Goal: Transaction & Acquisition: Purchase product/service

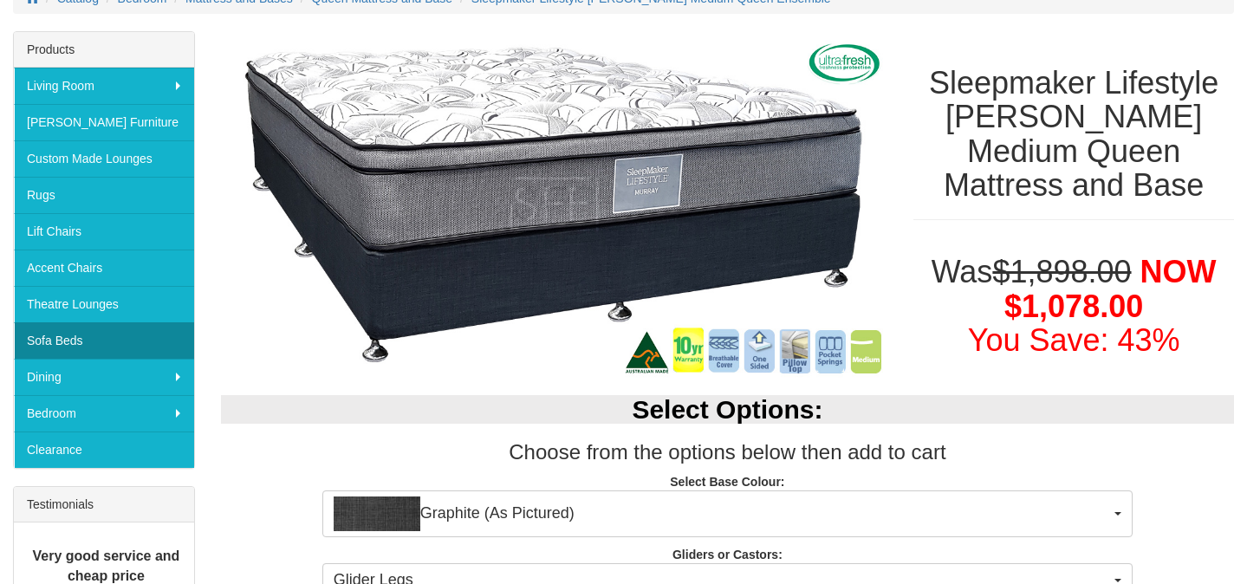
scroll to position [256, 0]
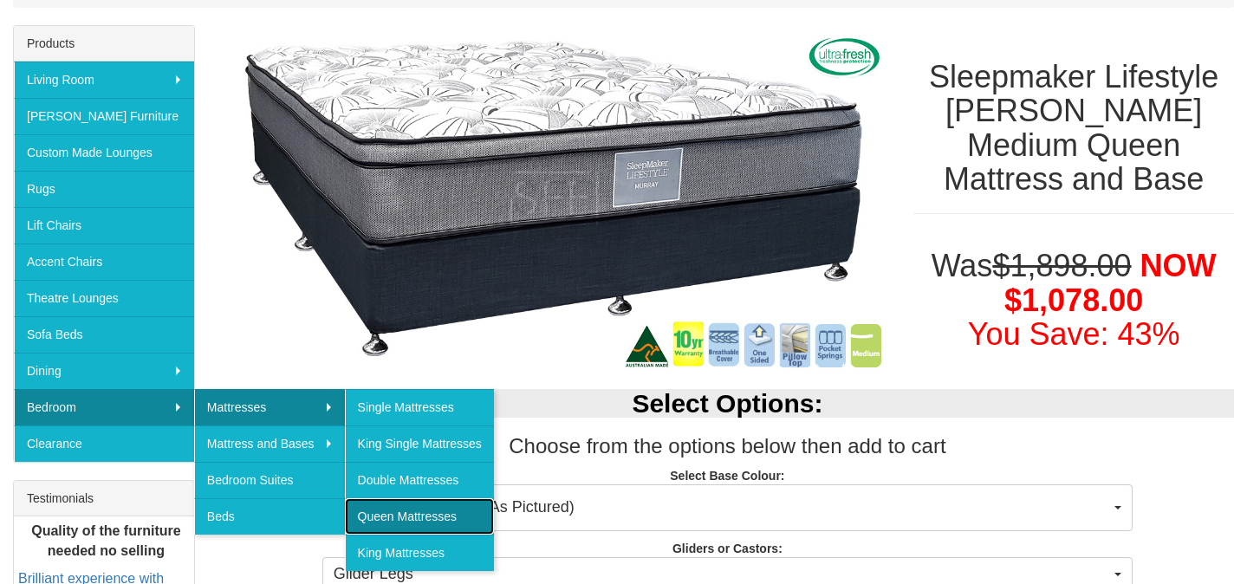
click at [397, 510] on link "Queen Mattresses" at bounding box center [419, 516] width 149 height 36
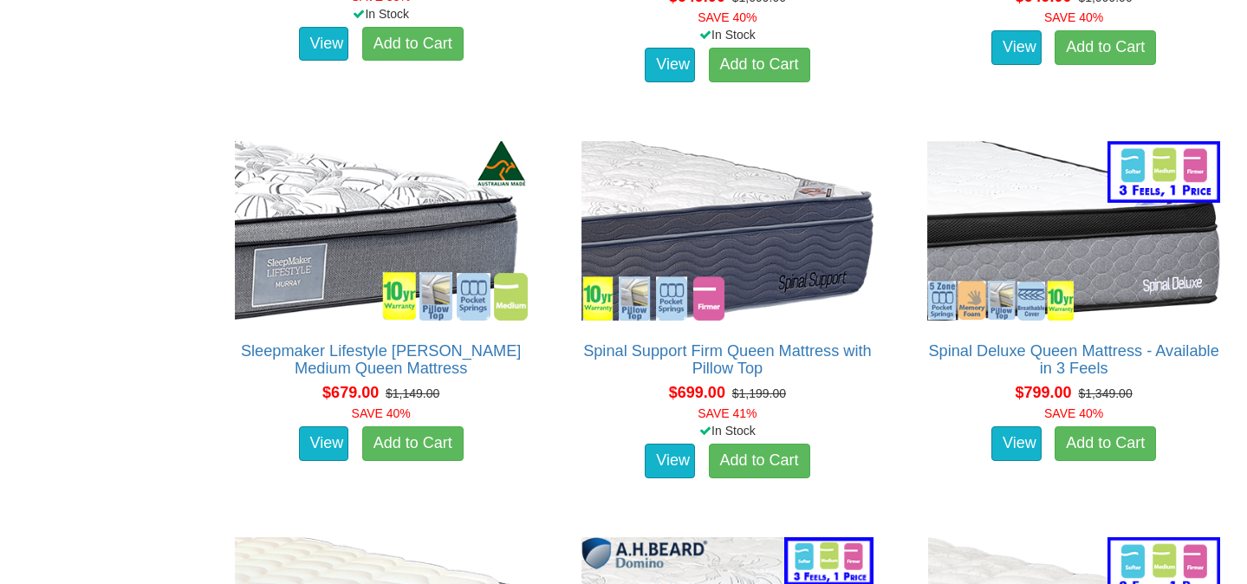
scroll to position [2173, 0]
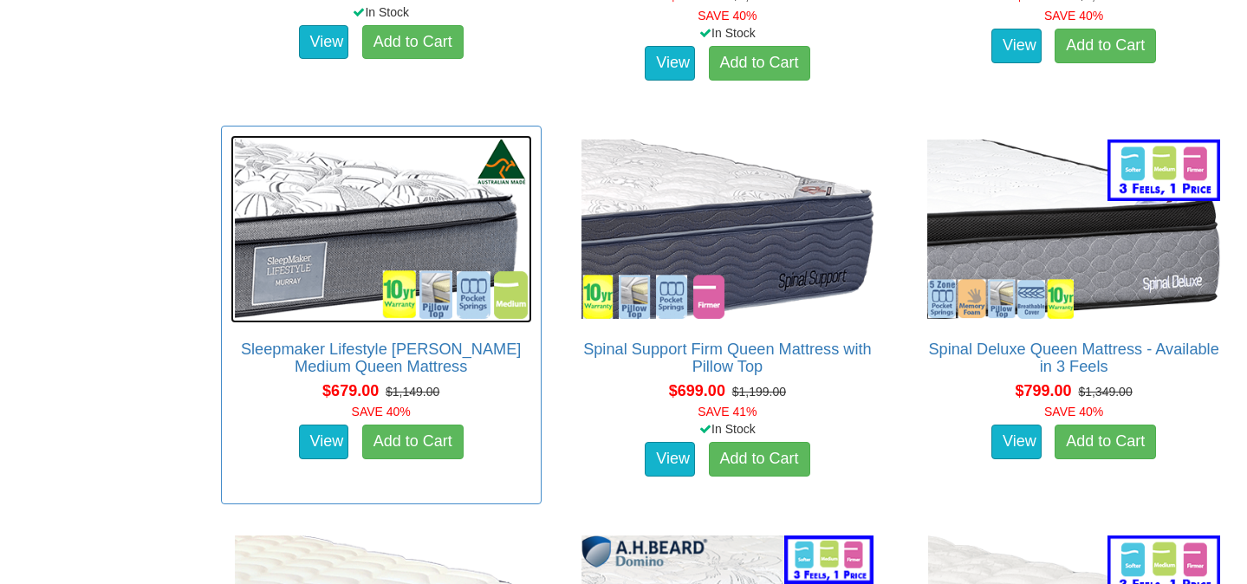
click at [380, 207] on img at bounding box center [380, 229] width 301 height 188
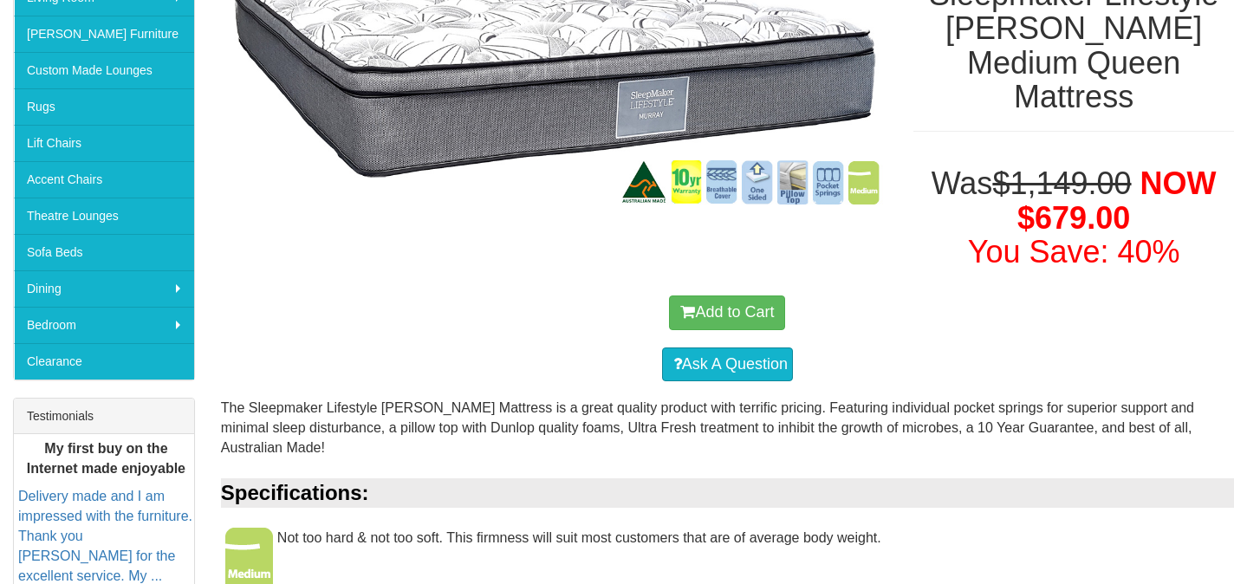
scroll to position [358, 0]
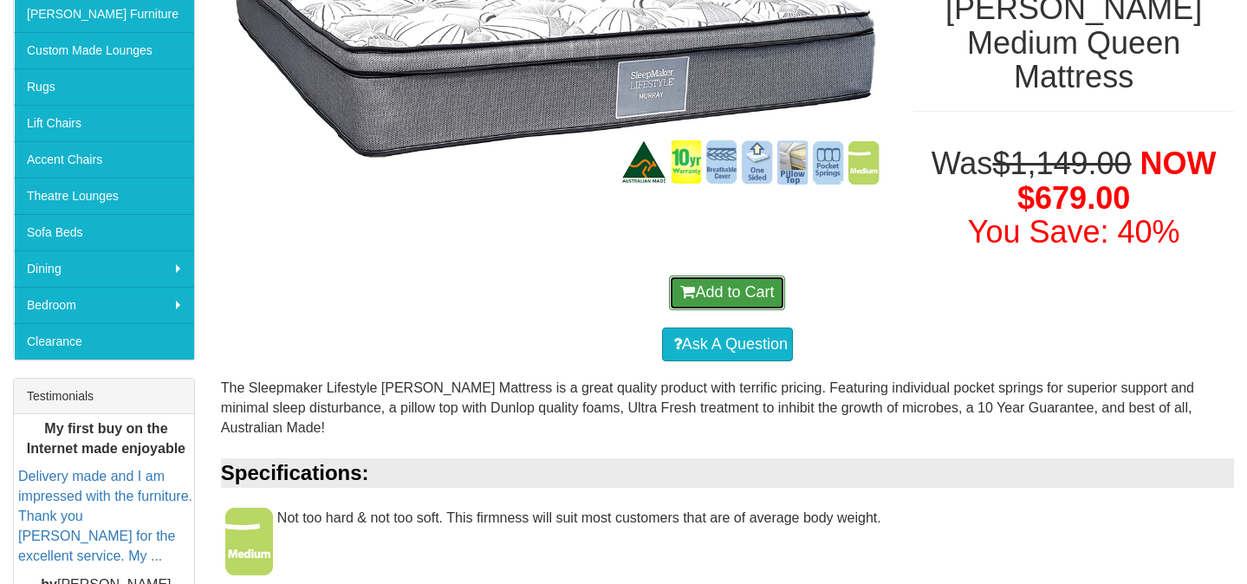
click at [733, 275] on button "Add to Cart" at bounding box center [727, 292] width 116 height 35
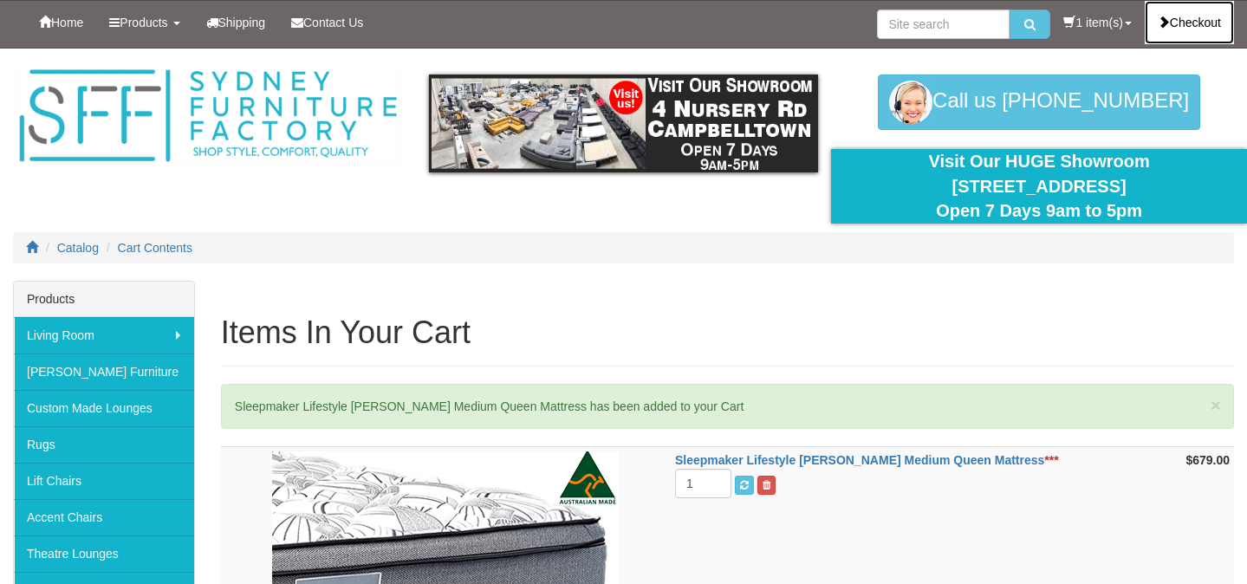
click at [1195, 27] on link "Checkout" at bounding box center [1188, 22] width 89 height 43
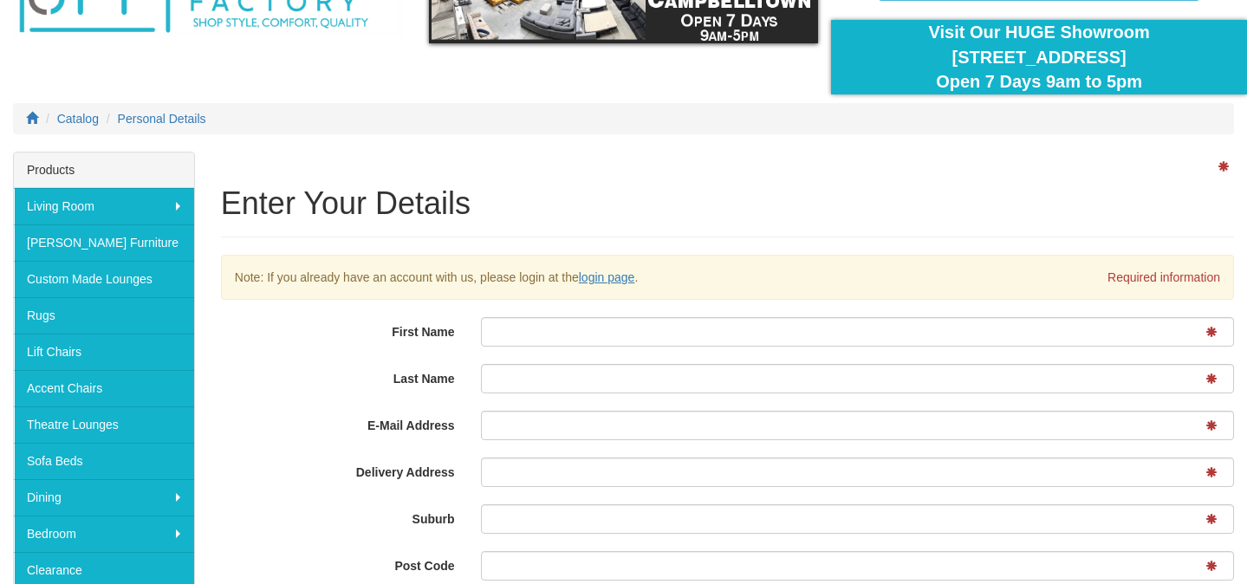
scroll to position [197, 0]
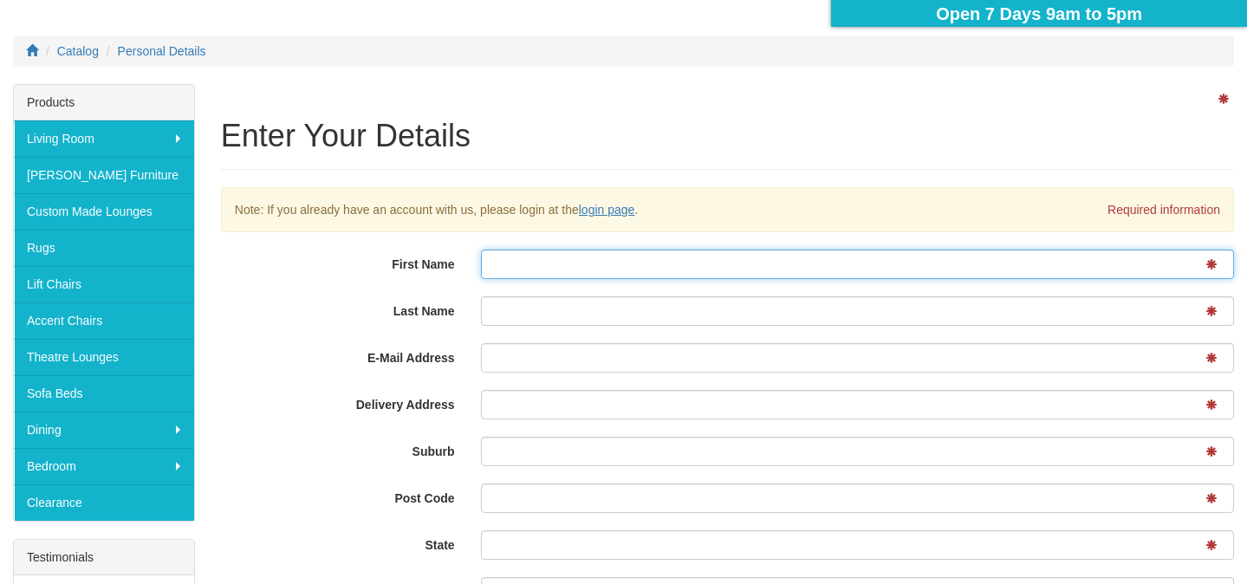
click at [528, 256] on input "First Name" at bounding box center [857, 263] width 753 height 29
type input "Hannah"
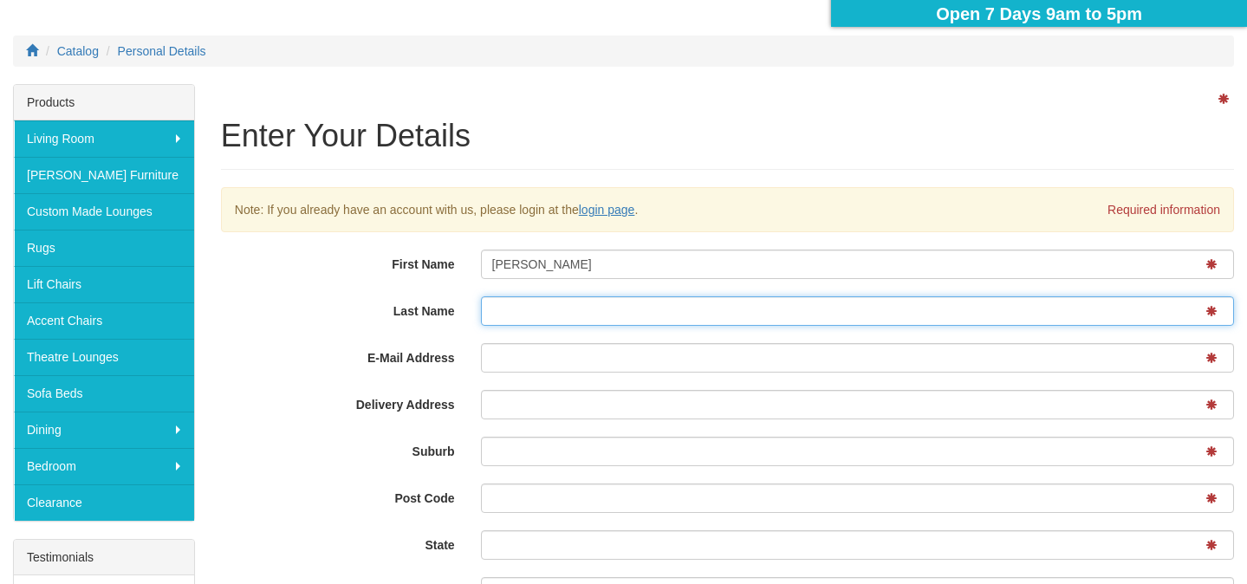
click at [580, 310] on input "Last Name" at bounding box center [857, 310] width 753 height 29
type input "Mitchell"
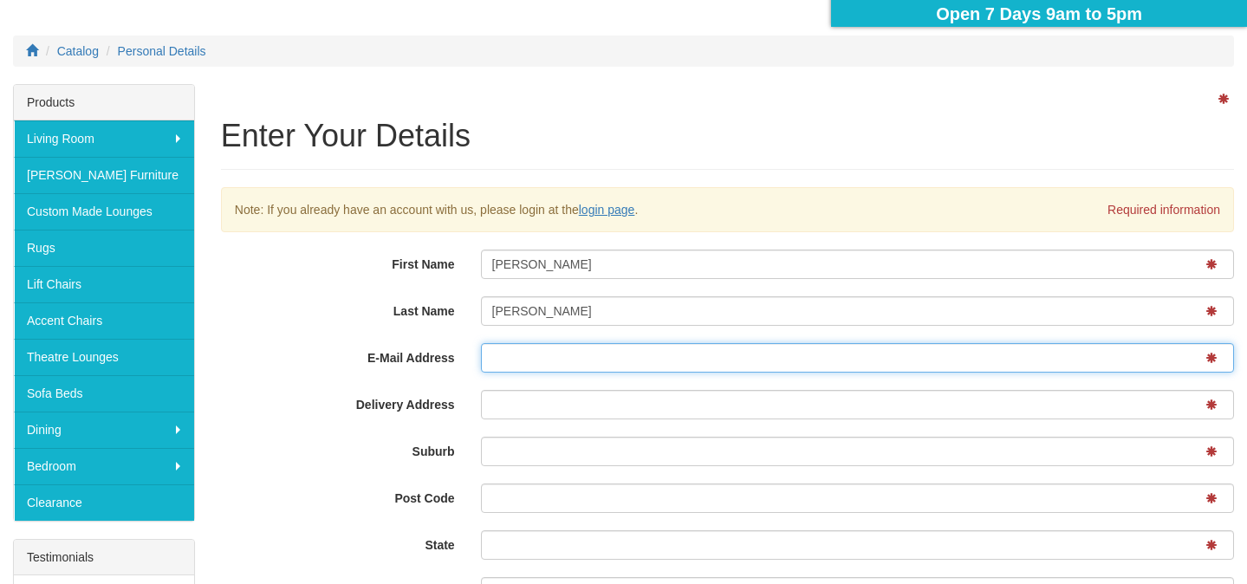
click at [565, 349] on input "E-Mail Address" at bounding box center [857, 357] width 753 height 29
type input "hannahmitchell0611@gmail.com"
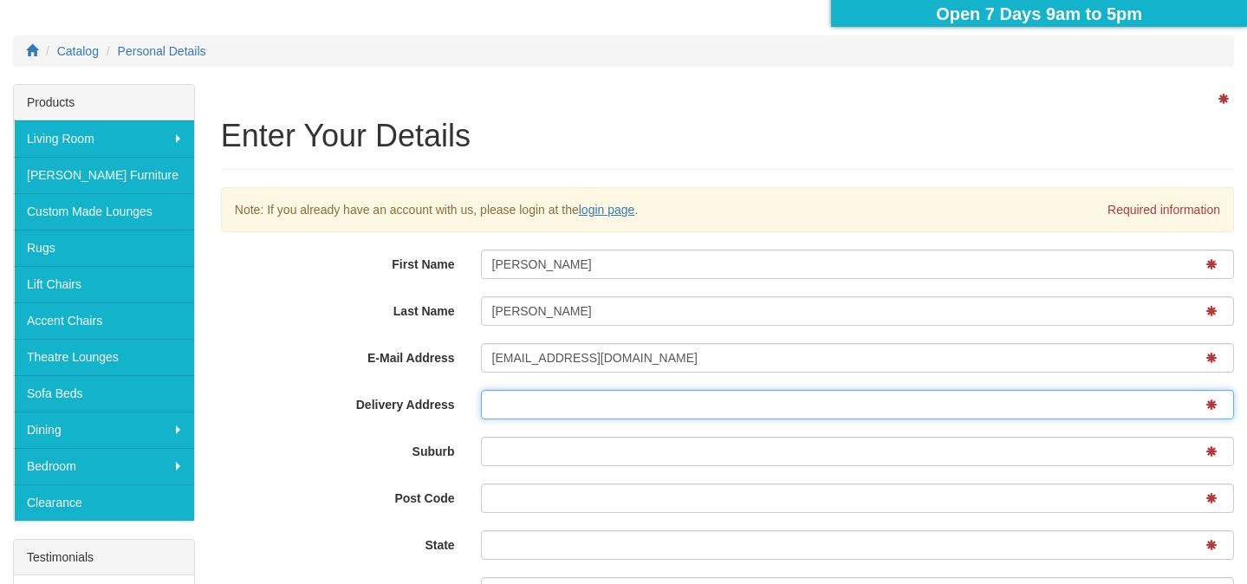
click at [612, 410] on input "Delivery Address" at bounding box center [857, 404] width 753 height 29
type input "[STREET_ADDRESS][PERSON_NAME]"
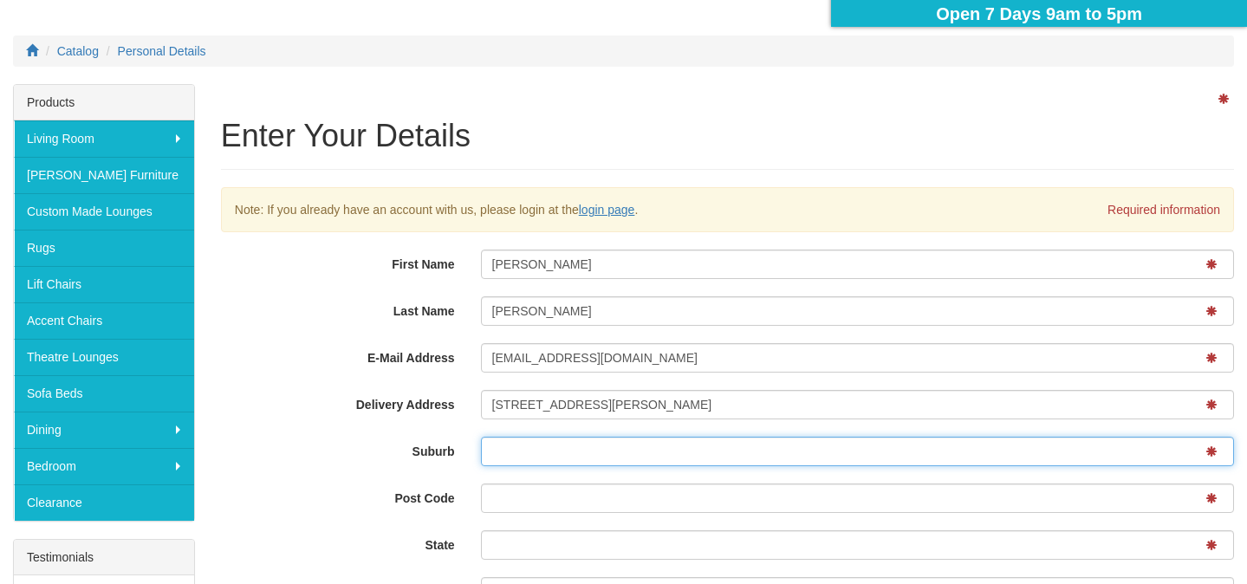
click at [608, 449] on input "Suburb" at bounding box center [857, 451] width 753 height 29
type input "Paddington"
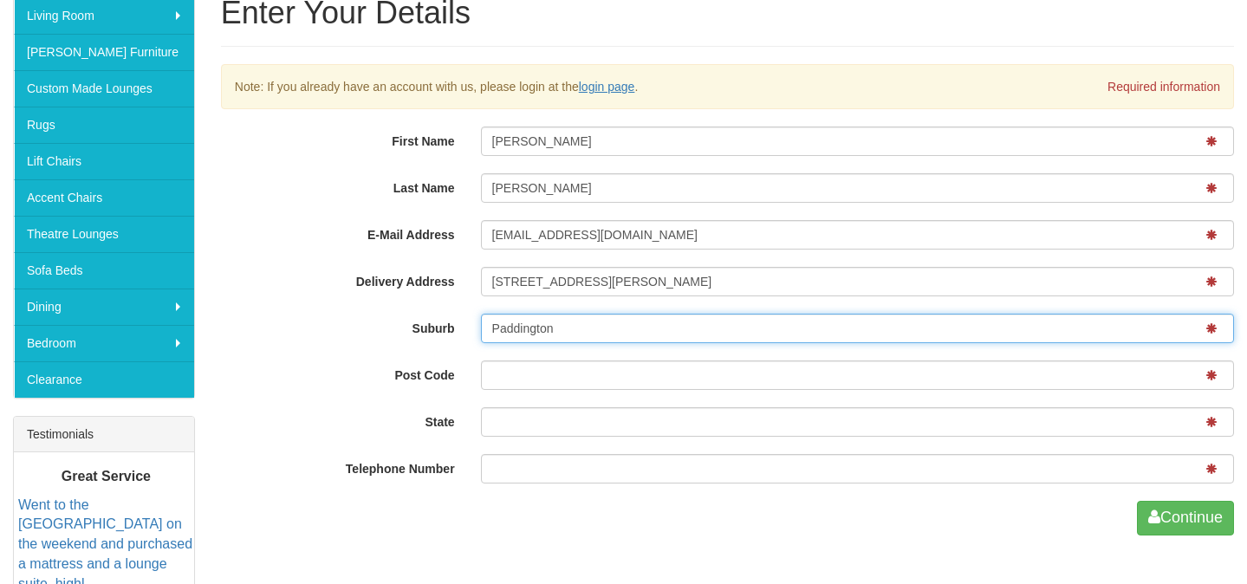
scroll to position [328, 0]
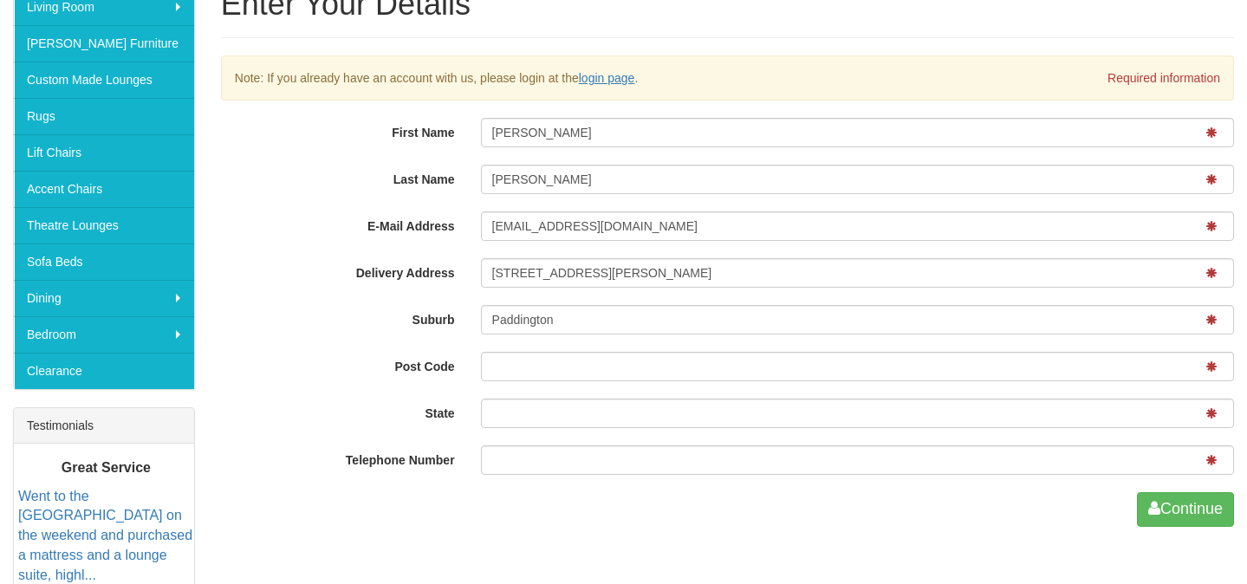
click at [560, 384] on div at bounding box center [857, 369] width 779 height 34
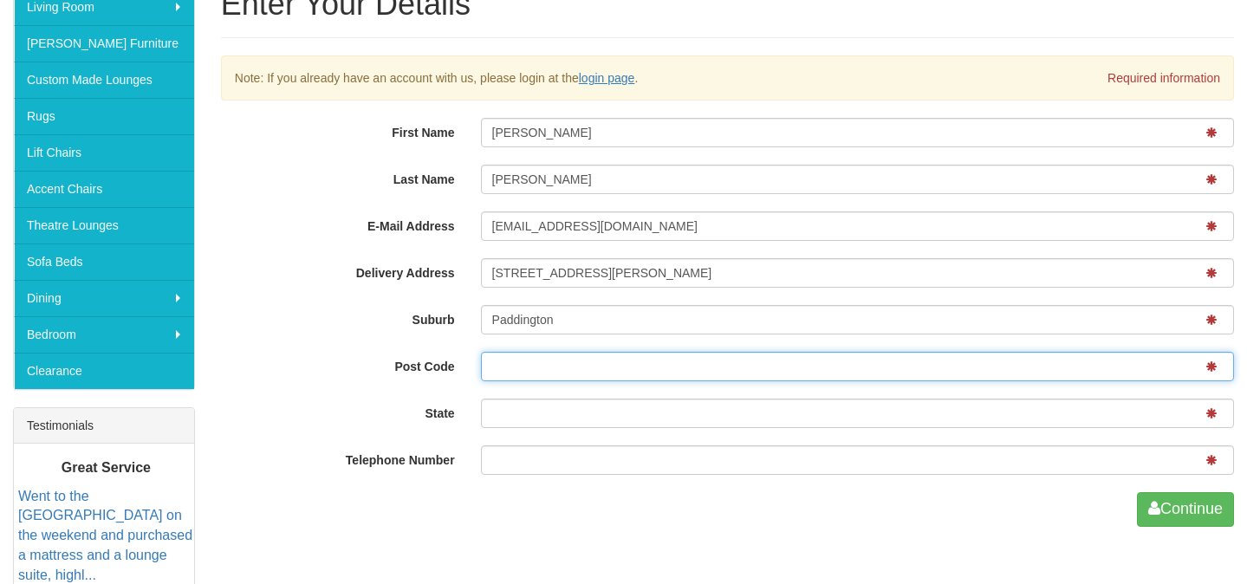
click at [547, 362] on input "Post Code" at bounding box center [857, 366] width 753 height 29
type input "2021"
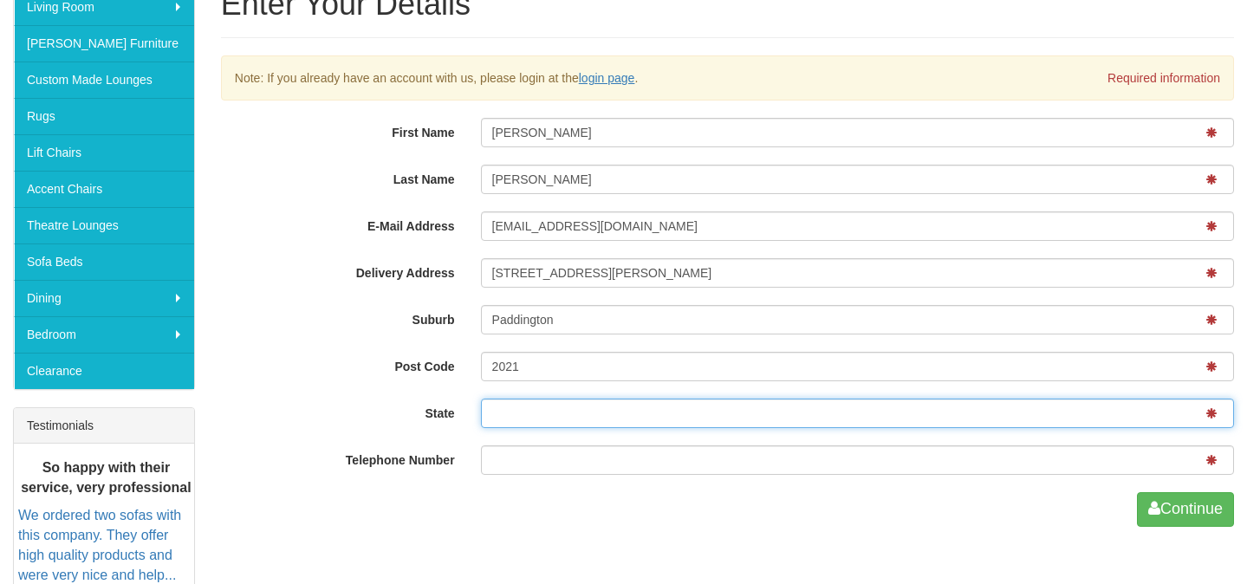
click at [532, 419] on input "State" at bounding box center [857, 412] width 753 height 29
type input "NSW"
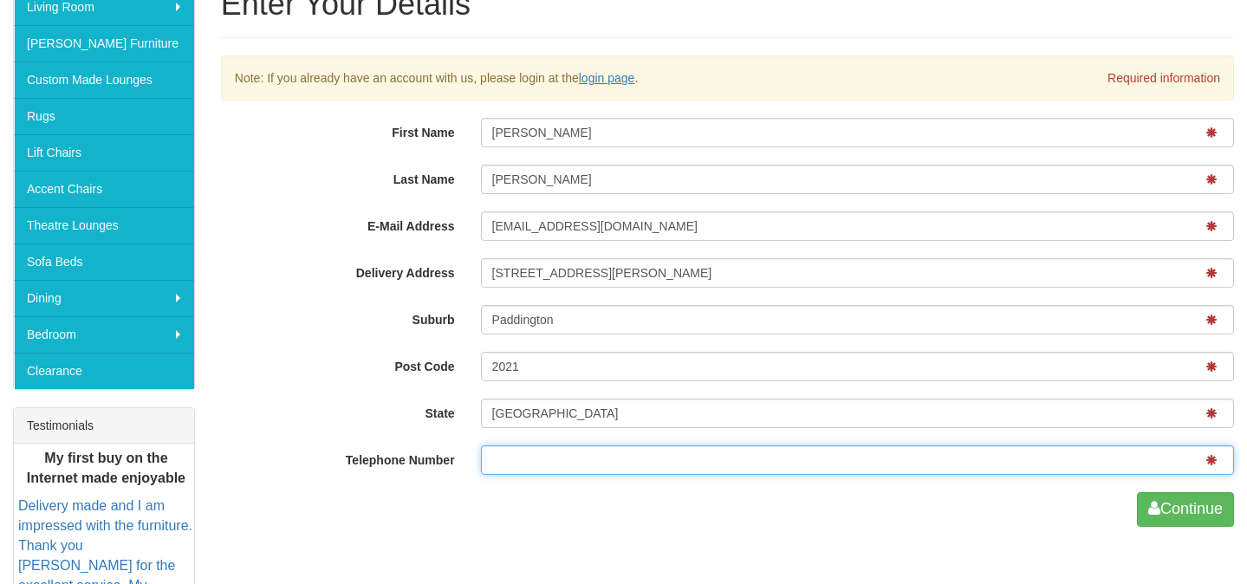
click at [534, 449] on input "Telephone Number" at bounding box center [857, 459] width 753 height 29
paste input "0421795248"
type input "0421795248"
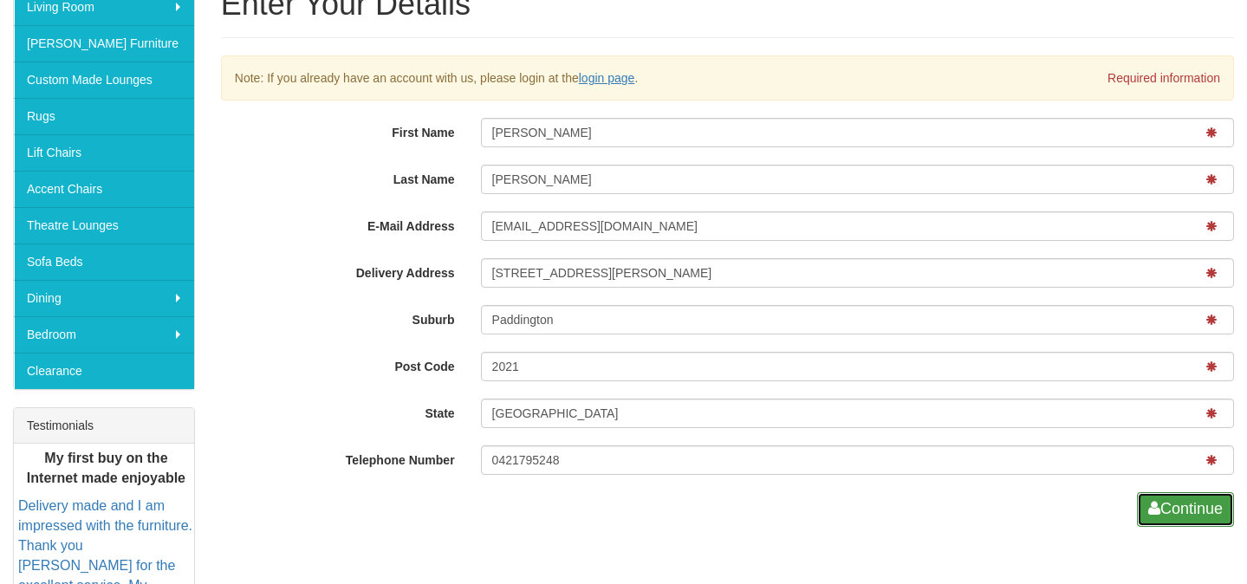
click at [1198, 508] on button "Continue" at bounding box center [1184, 509] width 97 height 35
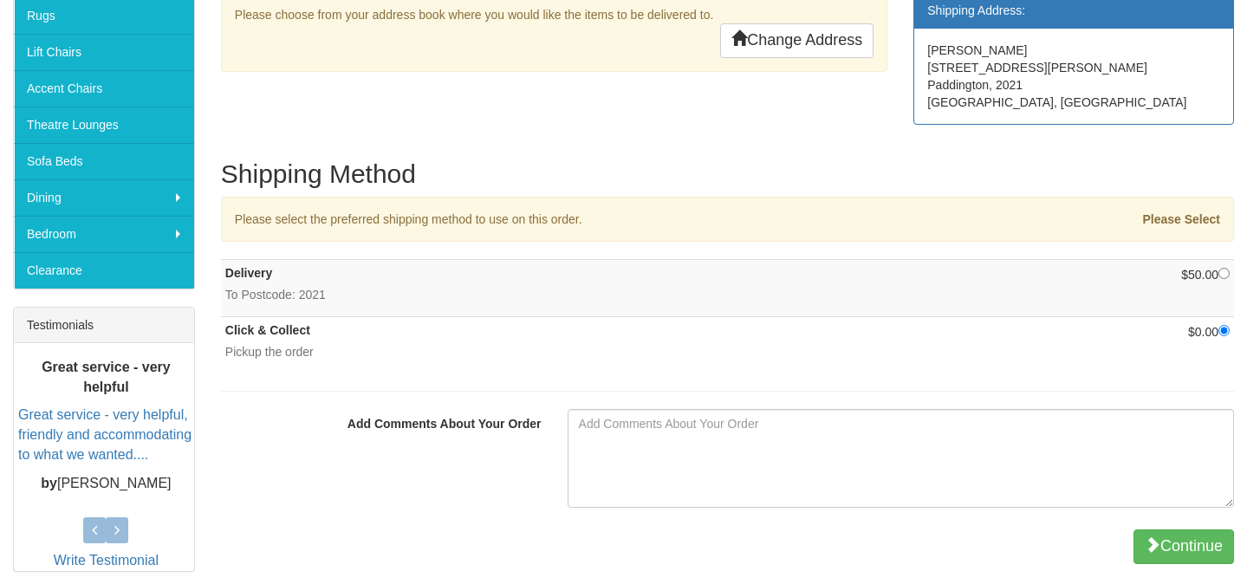
scroll to position [424, 0]
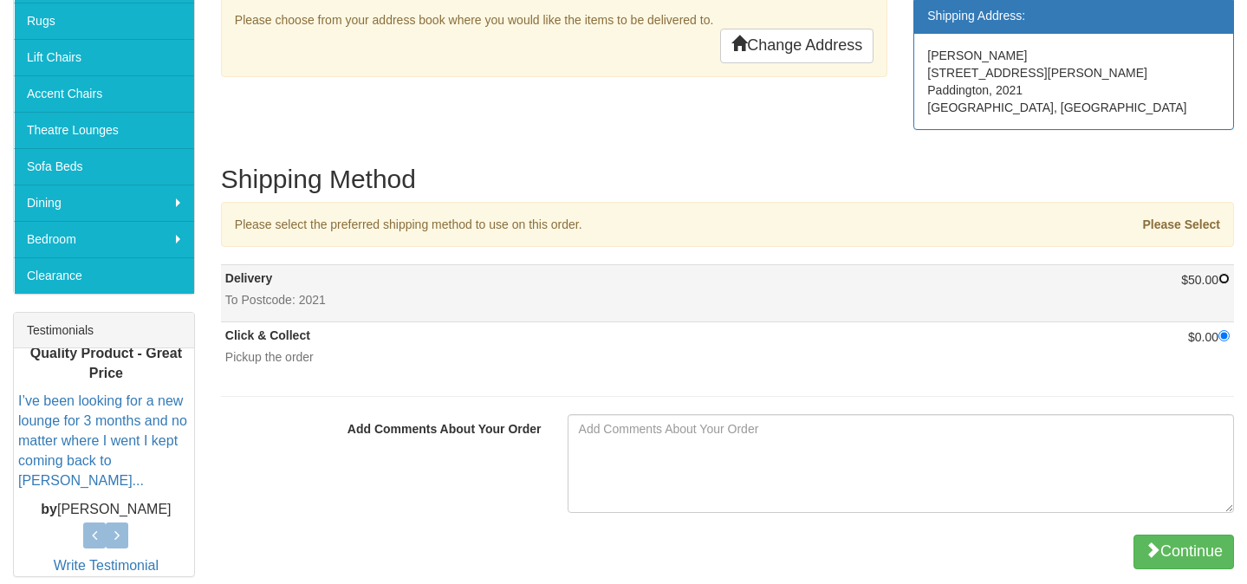
click at [1221, 282] on input "radio" at bounding box center [1223, 278] width 11 height 11
radio input "true"
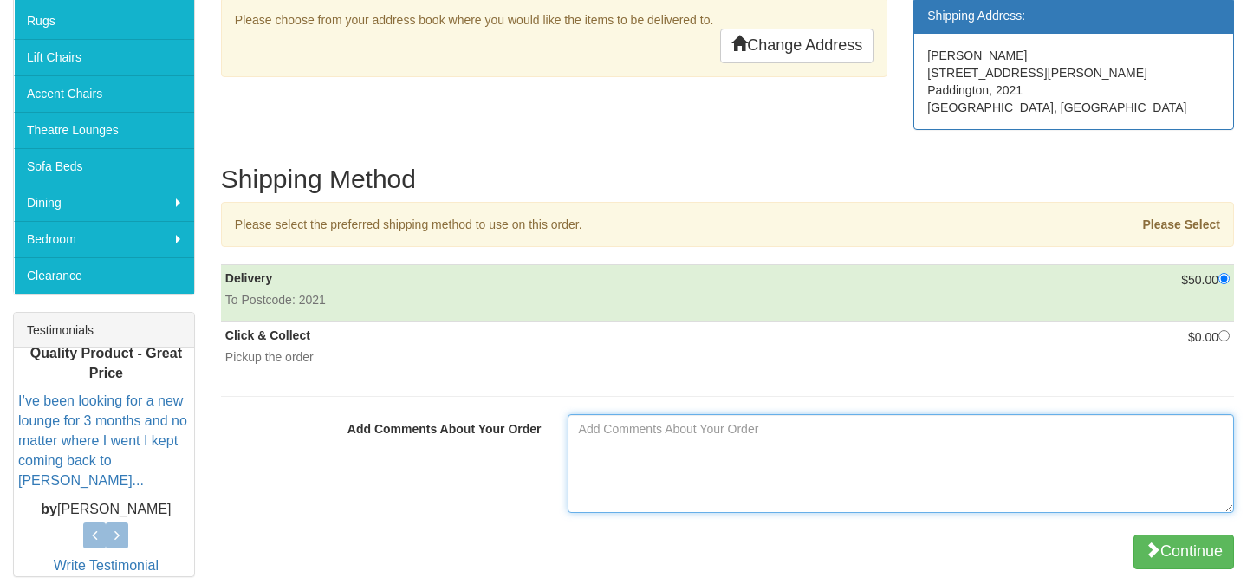
click at [840, 473] on textarea "Add Comments About Your Order" at bounding box center [900, 463] width 666 height 99
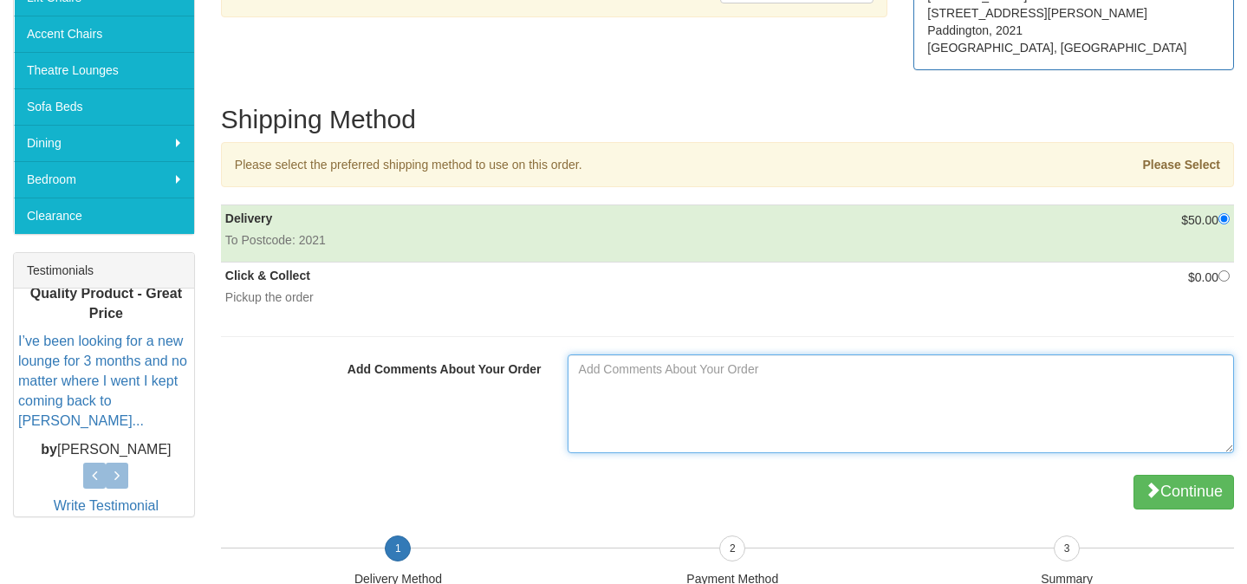
scroll to position [466, 0]
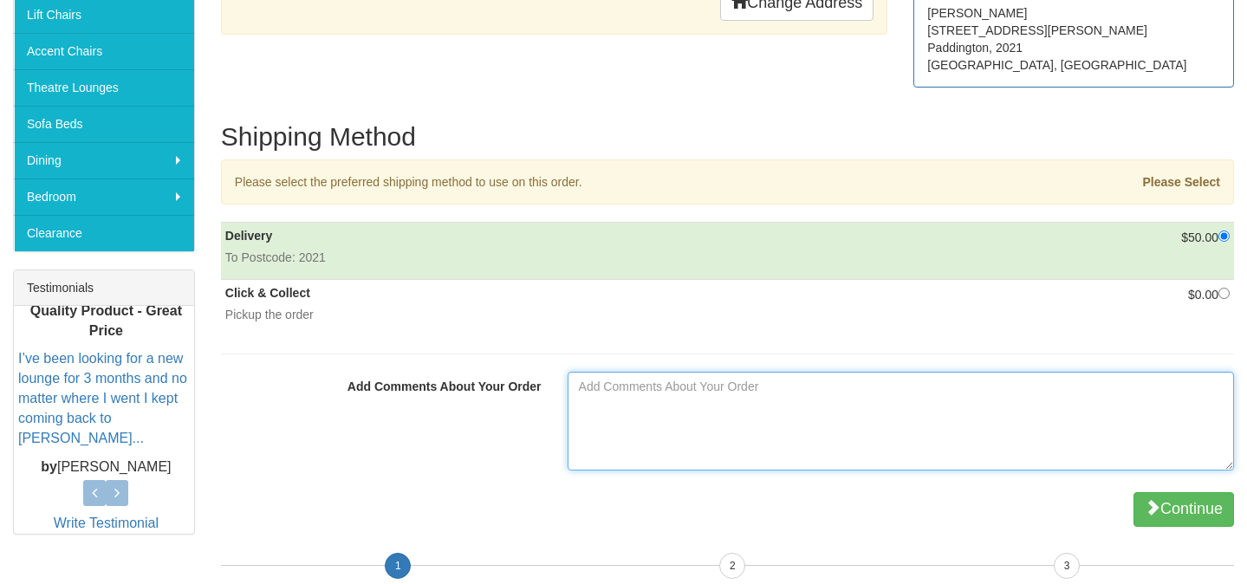
click at [736, 421] on textarea "Add Comments About Your Order" at bounding box center [900, 421] width 666 height 99
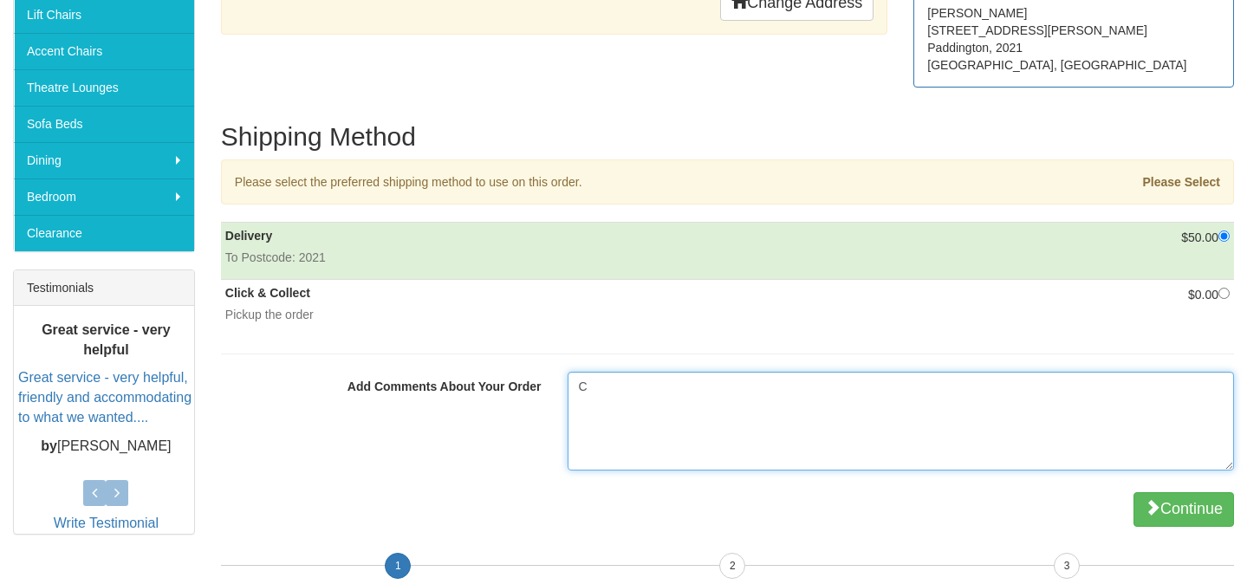
type textarea "C"
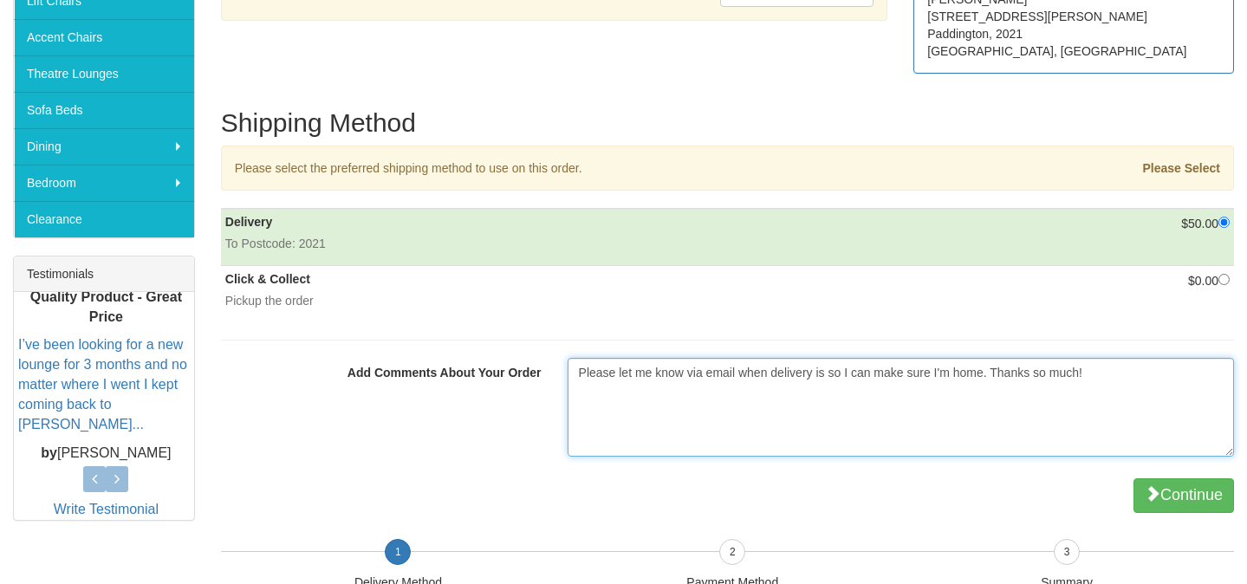
scroll to position [486, 0]
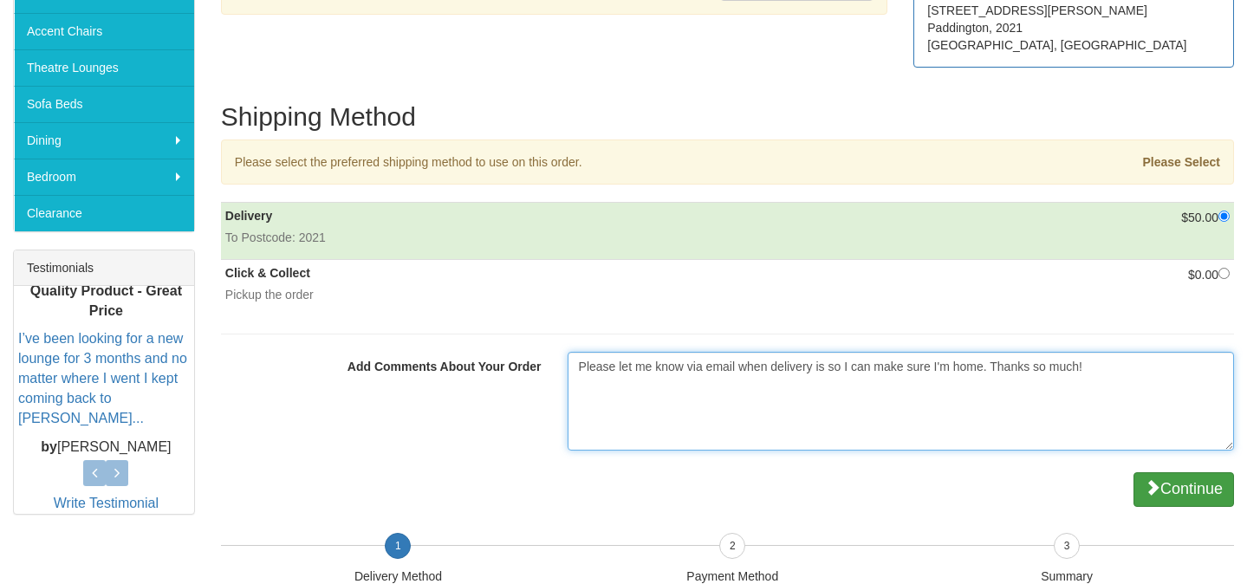
type textarea "Please let me know via email when delivery is so I can make sure I'm home. Than…"
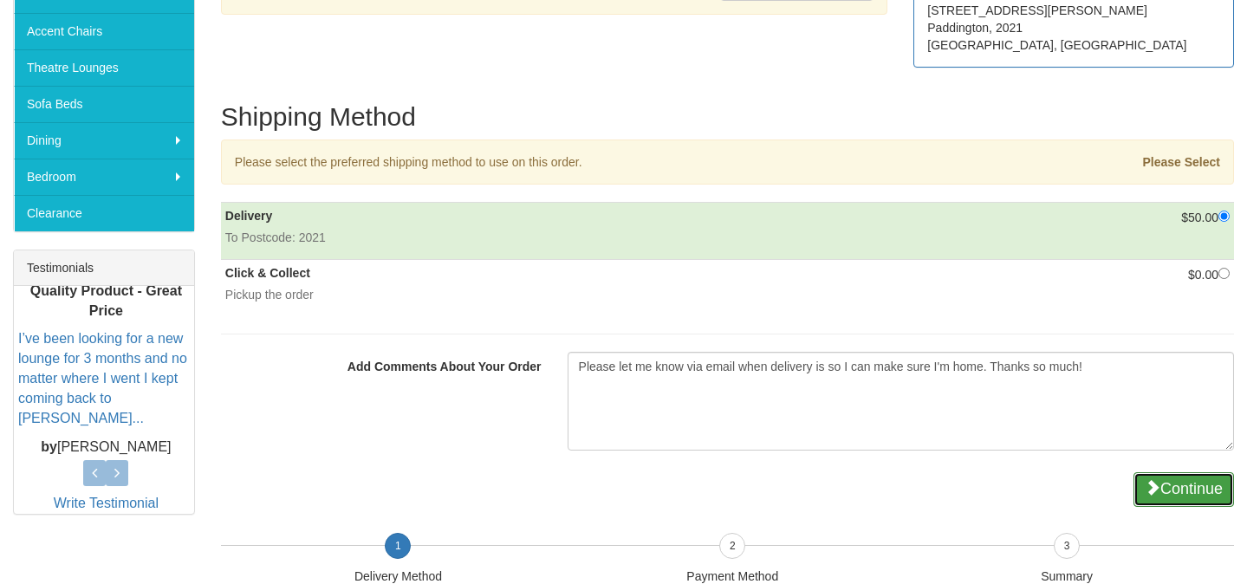
click at [1195, 485] on button "Continue" at bounding box center [1183, 489] width 100 height 35
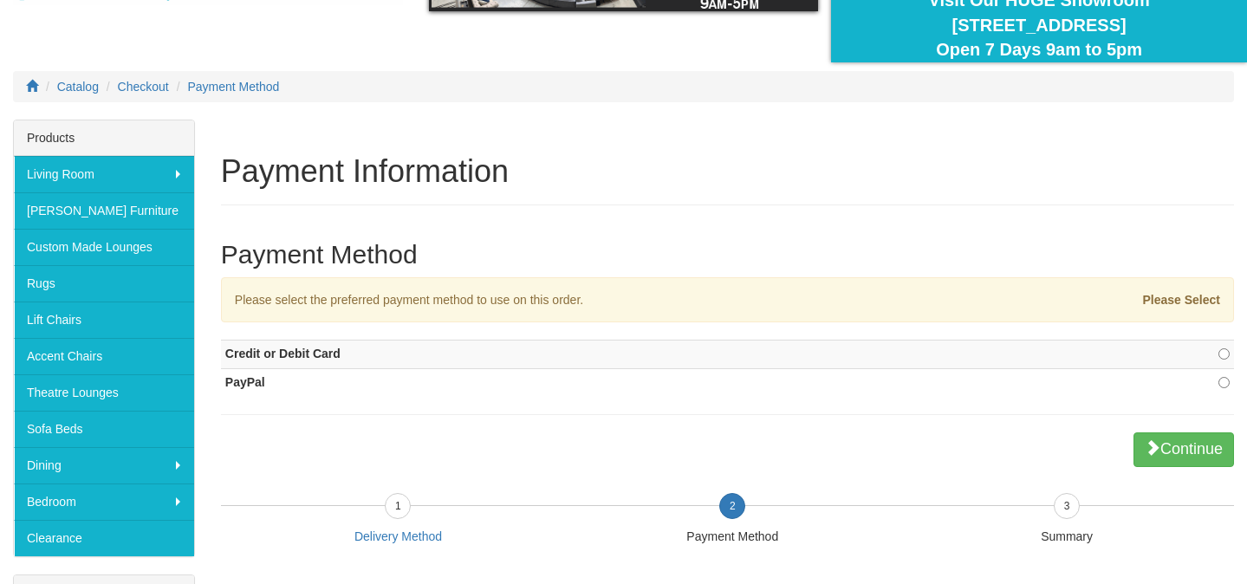
scroll to position [169, 0]
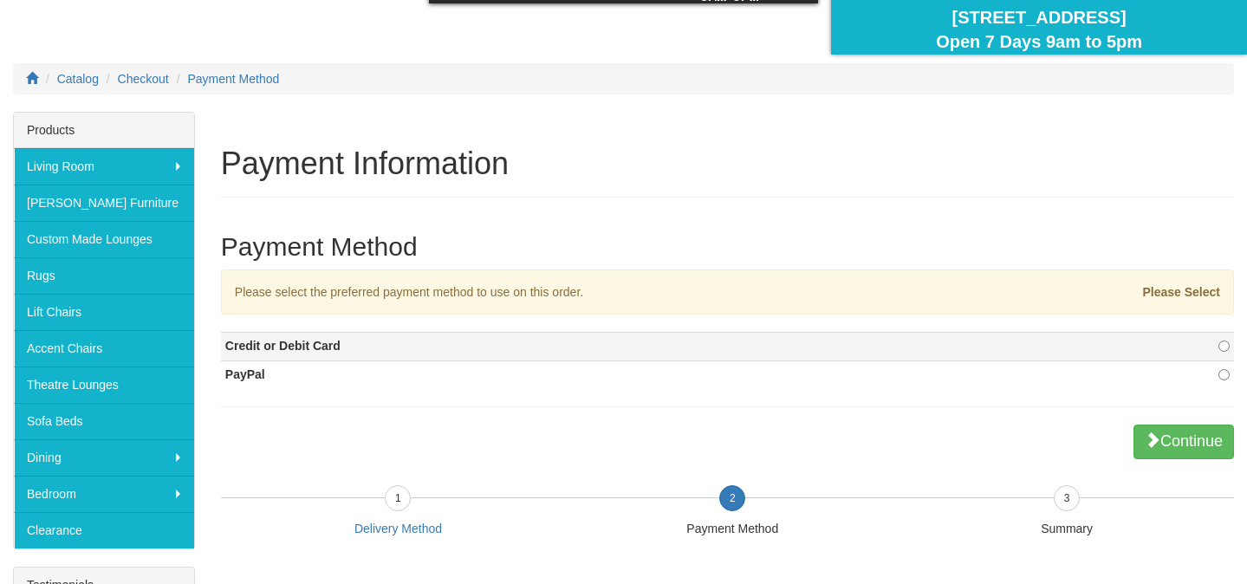
click at [1153, 341] on td at bounding box center [1163, 347] width 140 height 29
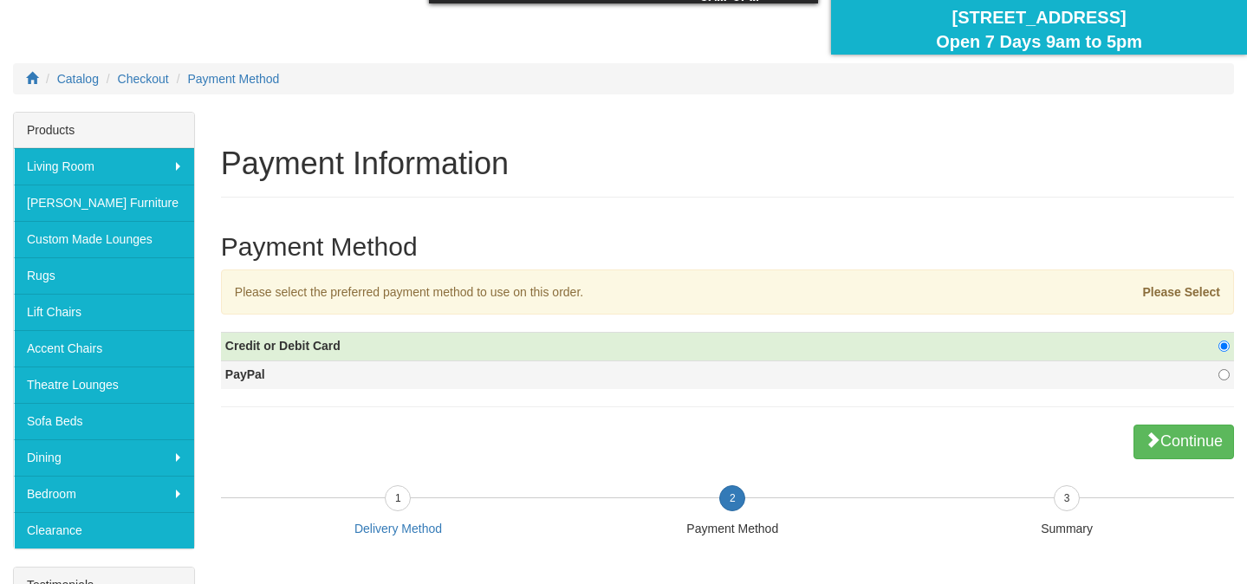
click at [1101, 370] on td at bounding box center [1163, 375] width 140 height 29
radio input "false"
radio input "true"
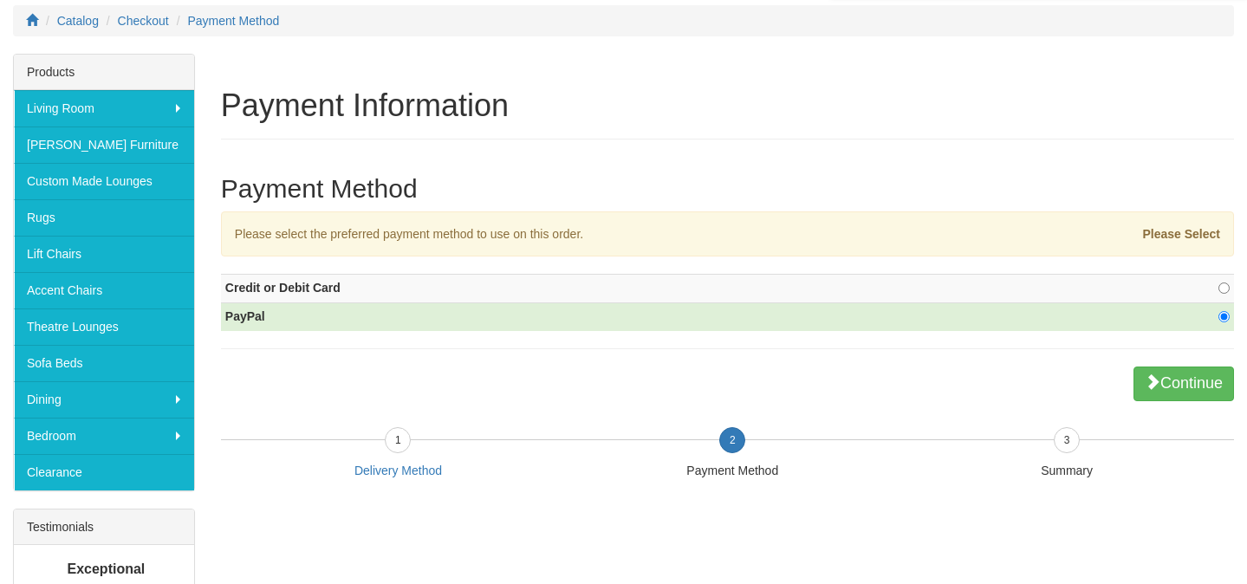
scroll to position [232, 0]
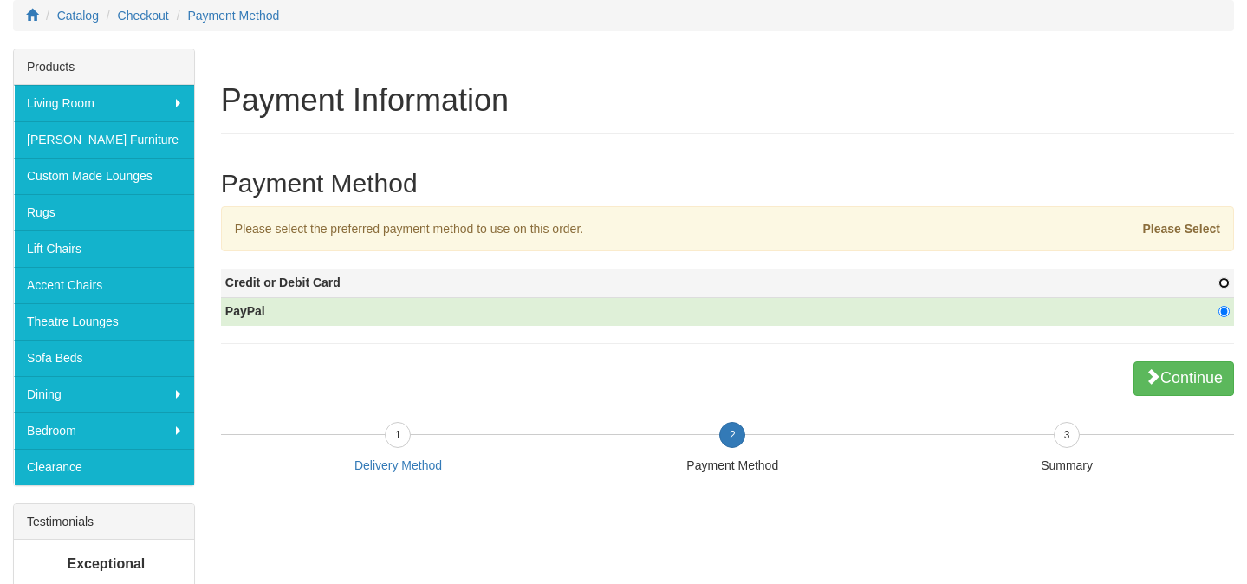
click at [1218, 282] on input "radio" at bounding box center [1223, 282] width 11 height 11
radio input "true"
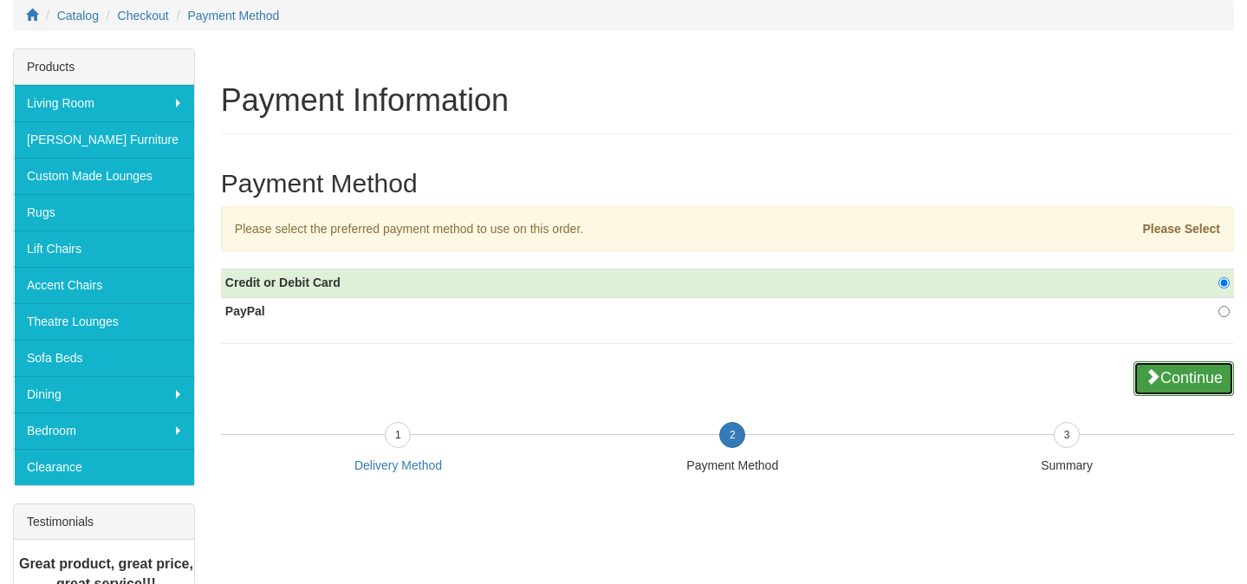
click at [1155, 385] on button "Continue" at bounding box center [1183, 378] width 100 height 35
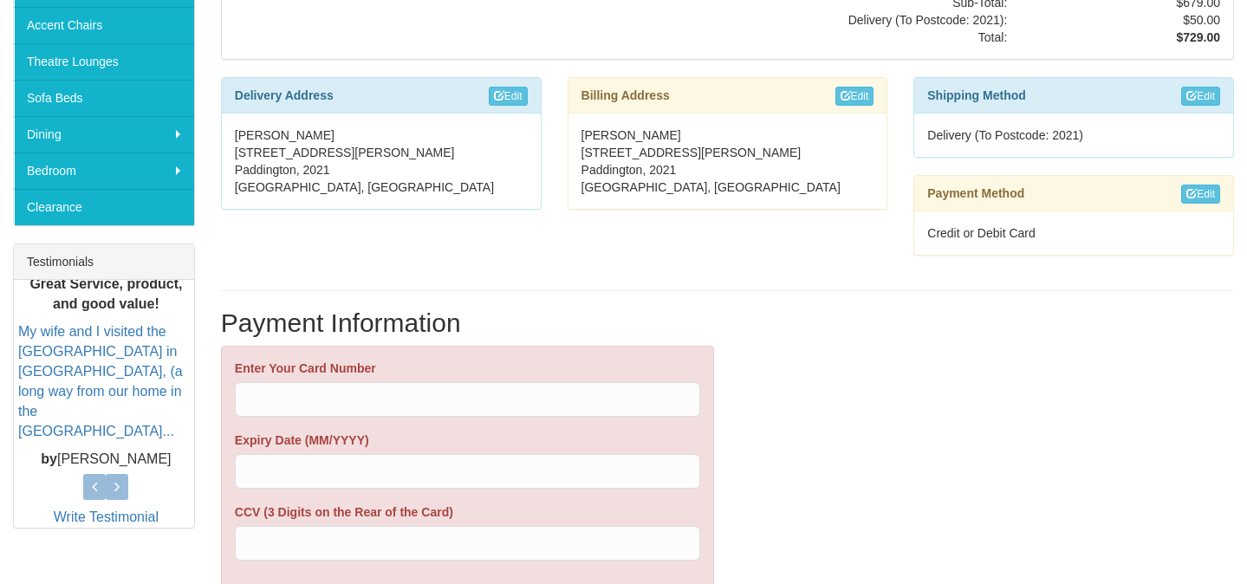
scroll to position [512, 0]
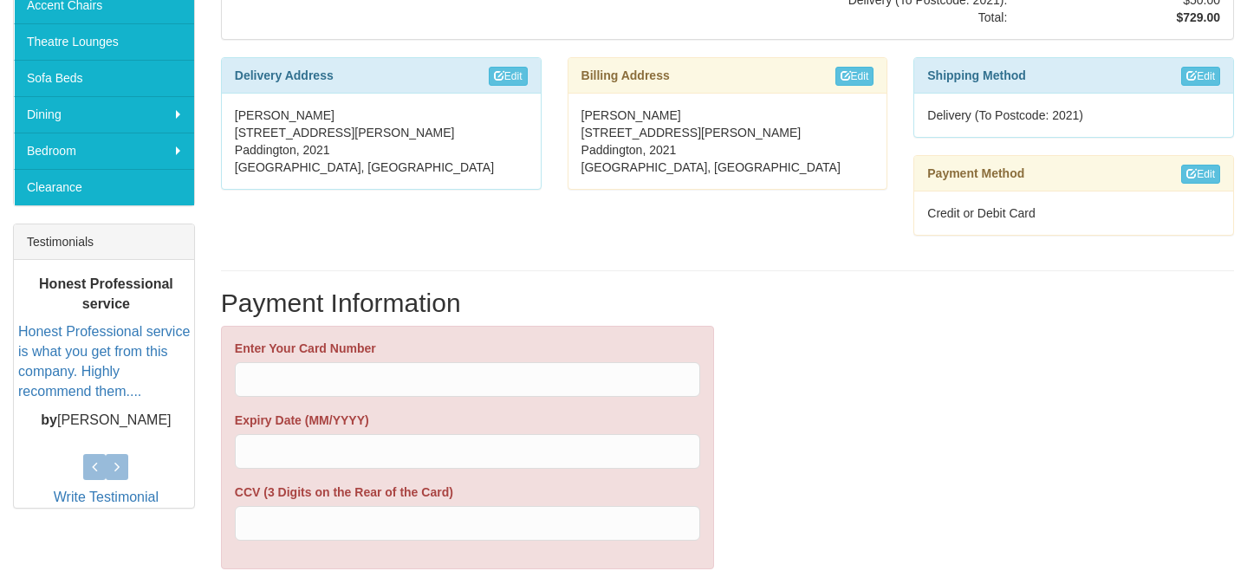
click at [454, 543] on div "Enter Your Card Number Expiry Date (MM/YYYY) CCV (3 Digits on the Rear of the C…" at bounding box center [468, 448] width 466 height 216
click at [453, 535] on div at bounding box center [468, 523] width 466 height 35
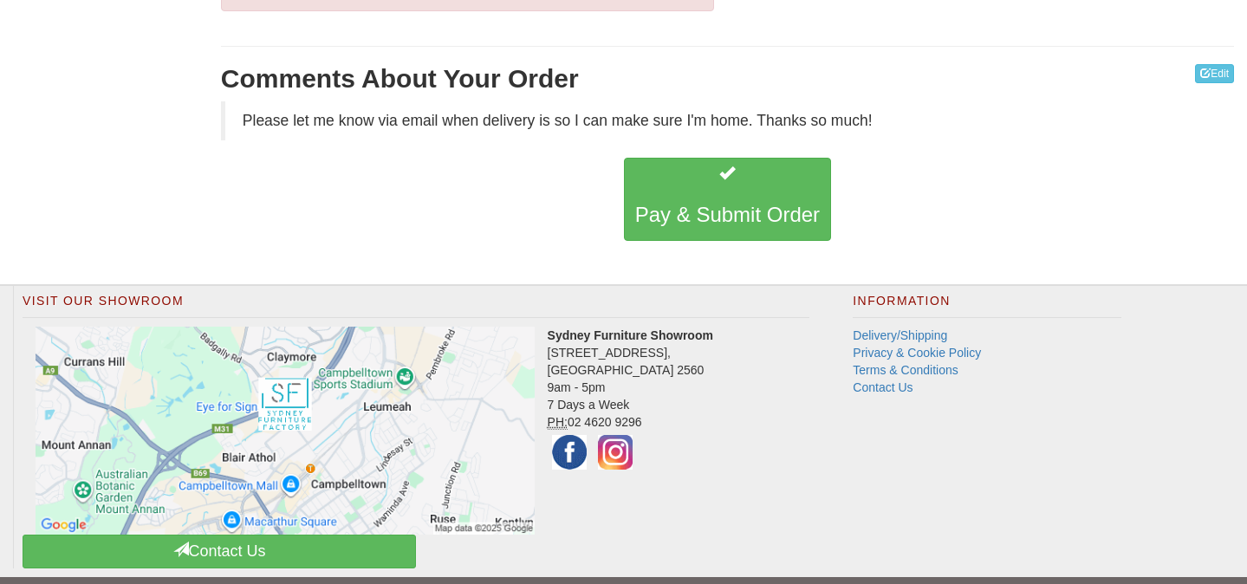
scroll to position [1086, 0]
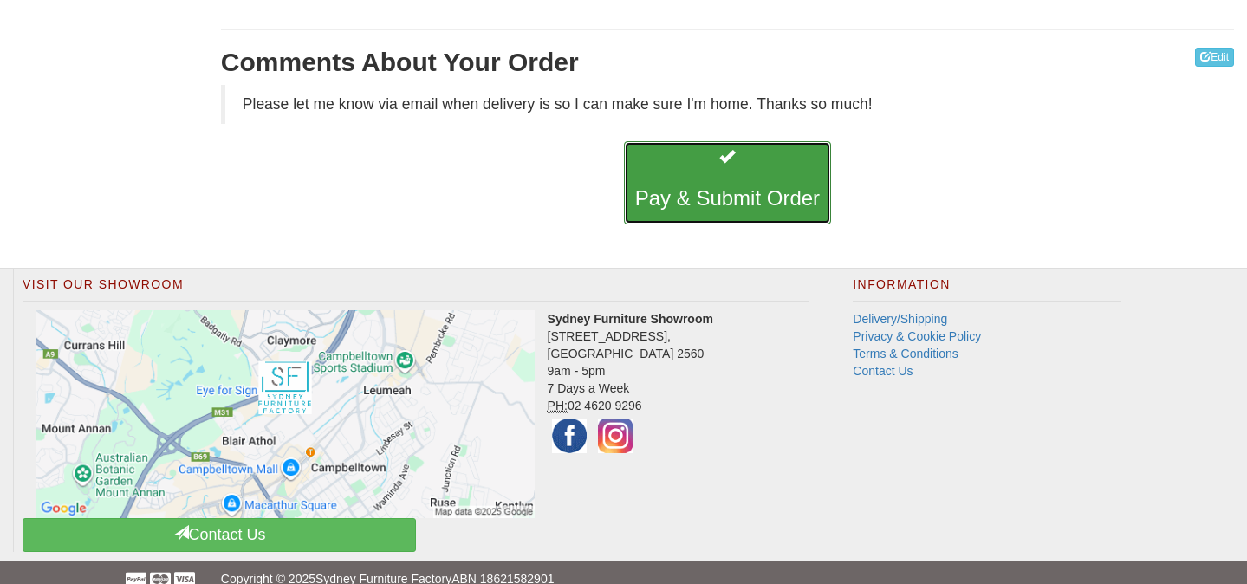
click at [748, 191] on h3 "Pay & Submit Order" at bounding box center [727, 198] width 185 height 23
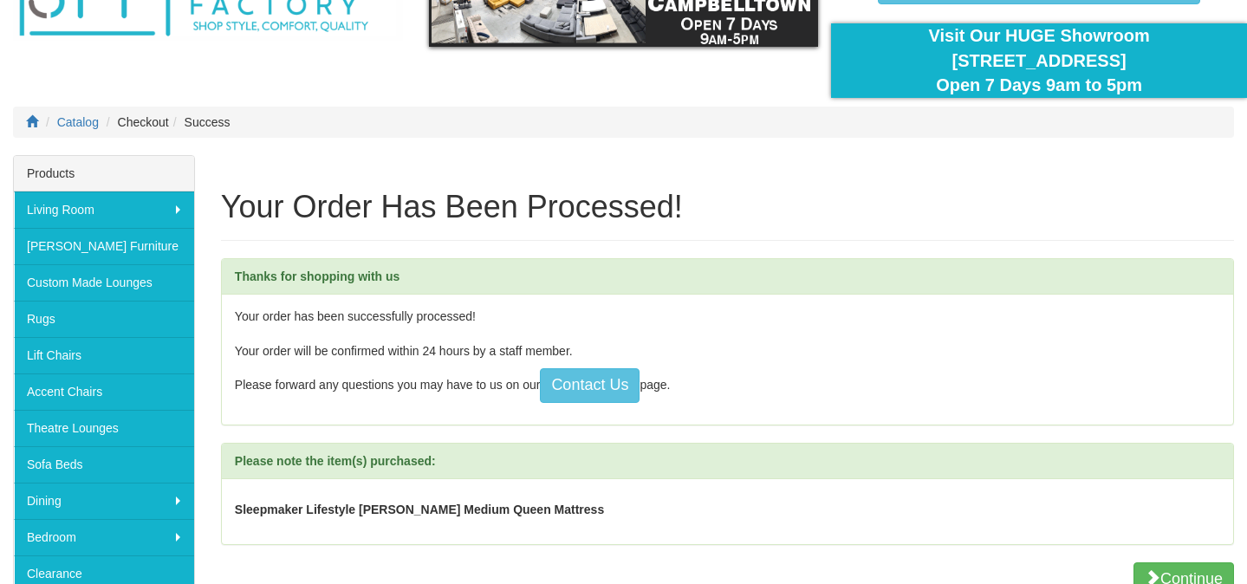
scroll to position [176, 0]
